Goal: Information Seeking & Learning: Learn about a topic

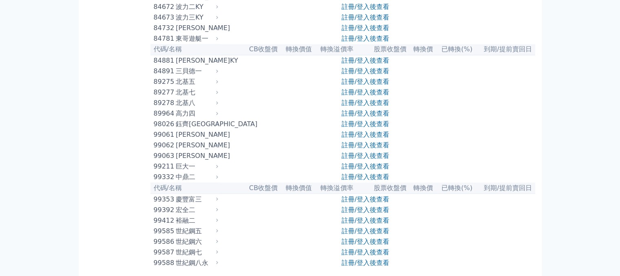
scroll to position [4469, 0]
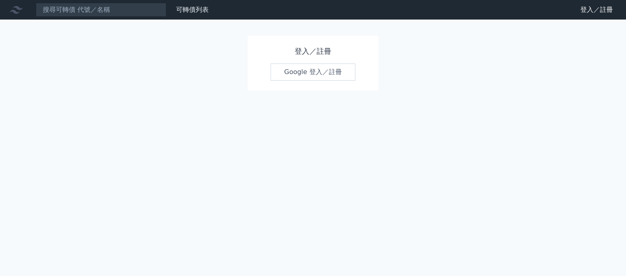
click at [323, 74] on link "Google 登入／註冊" at bounding box center [313, 72] width 85 height 17
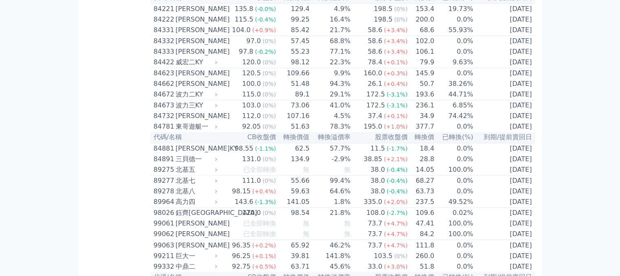
scroll to position [4448, 0]
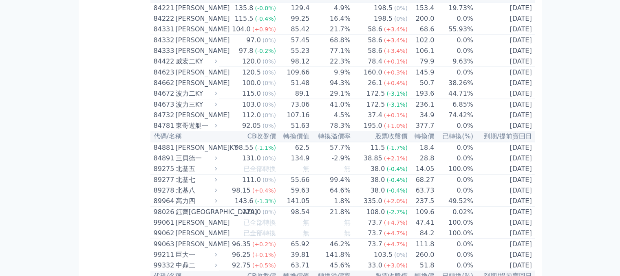
scroll to position [4693, 0]
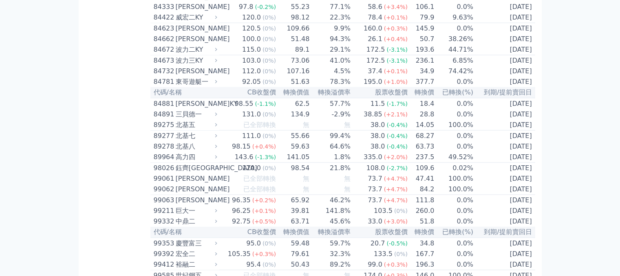
scroll to position [4774, 0]
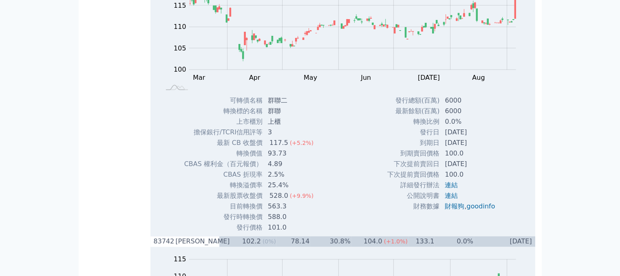
scroll to position [4238, 0]
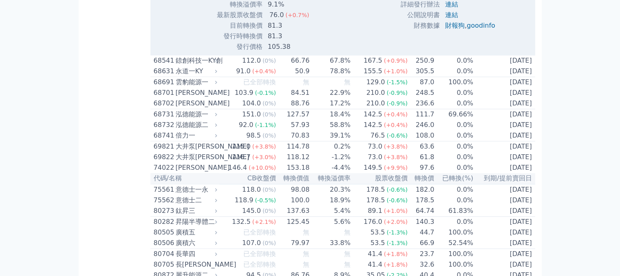
scroll to position [4198, 0]
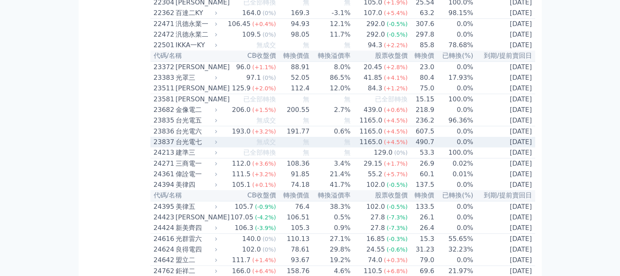
scroll to position [487, 0]
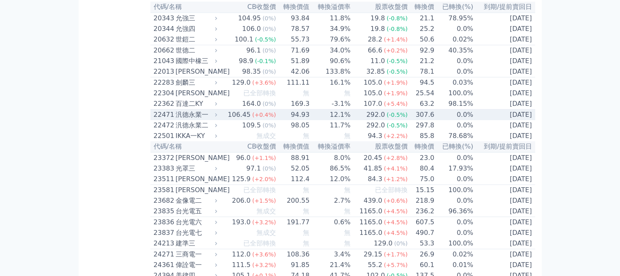
click at [185, 120] on div "汎德永業一" at bounding box center [196, 115] width 40 height 10
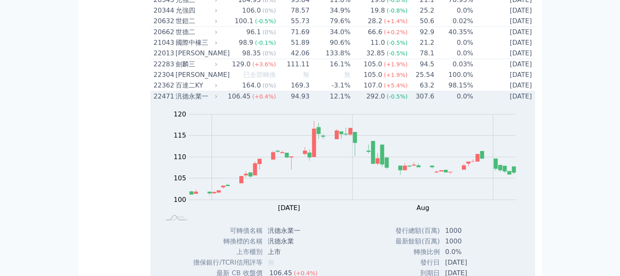
scroll to position [446, 0]
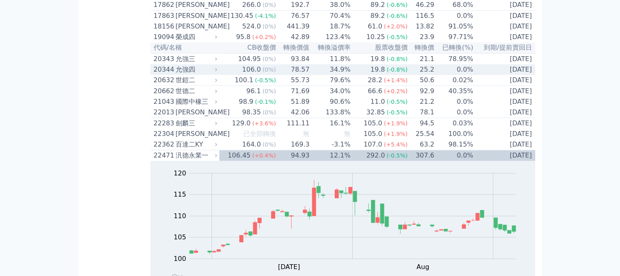
click at [183, 75] on div "允強四" at bounding box center [196, 70] width 40 height 10
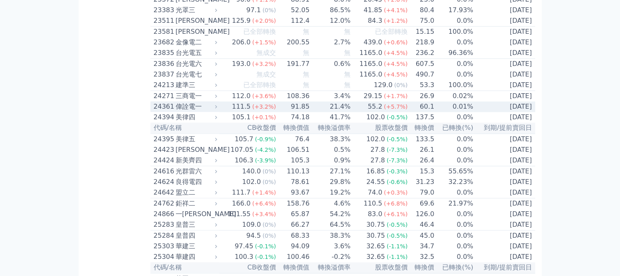
scroll to position [1223, 0]
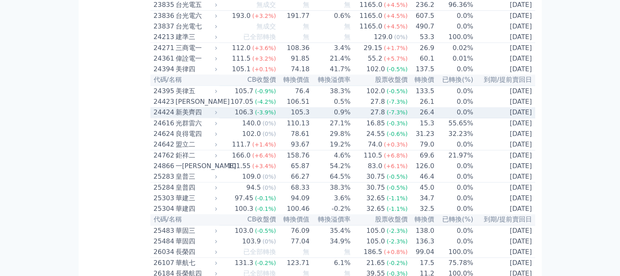
click at [186, 117] on div "新美齊四" at bounding box center [196, 113] width 40 height 10
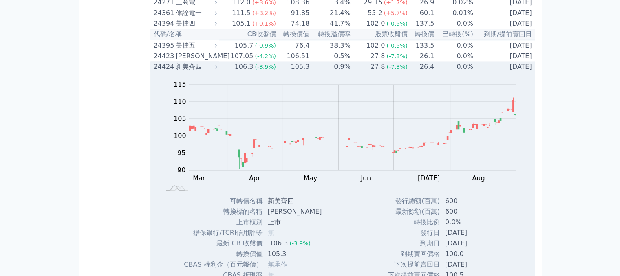
scroll to position [1264, 0]
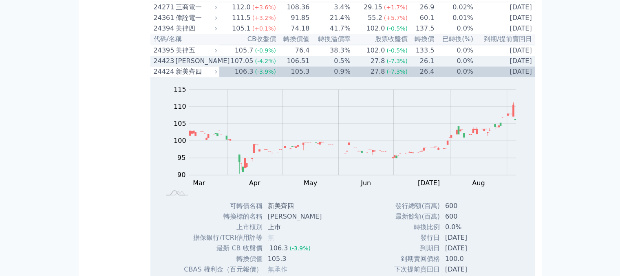
click at [184, 66] on div "[PERSON_NAME]" at bounding box center [196, 61] width 40 height 10
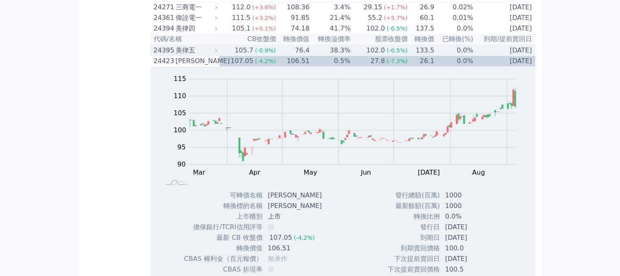
click at [191, 55] on div "美律五" at bounding box center [196, 51] width 40 height 10
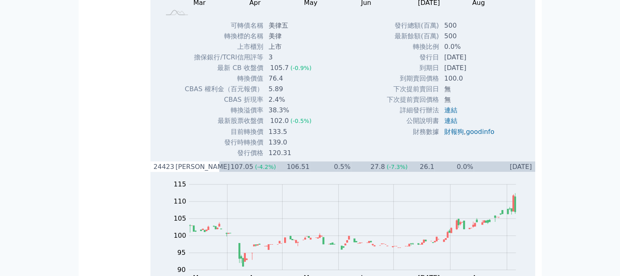
scroll to position [1427, 0]
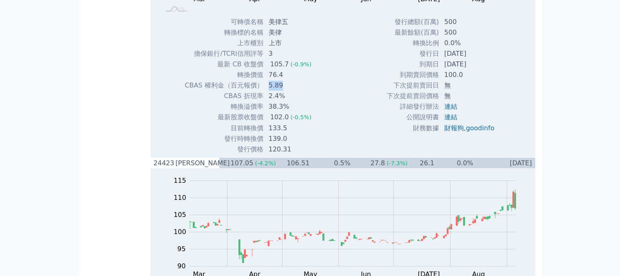
drag, startPoint x: 269, startPoint y: 138, endPoint x: 297, endPoint y: 139, distance: 28.2
click at [282, 91] on td "5.89" at bounding box center [291, 85] width 54 height 11
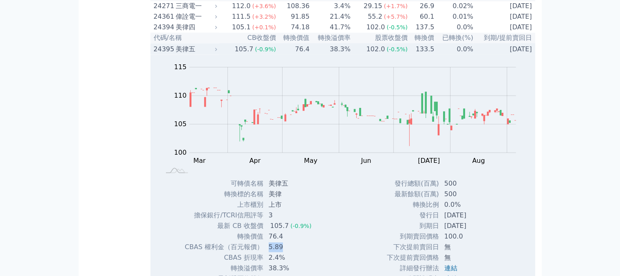
scroll to position [1264, 0]
